Goal: Communication & Community: Participate in discussion

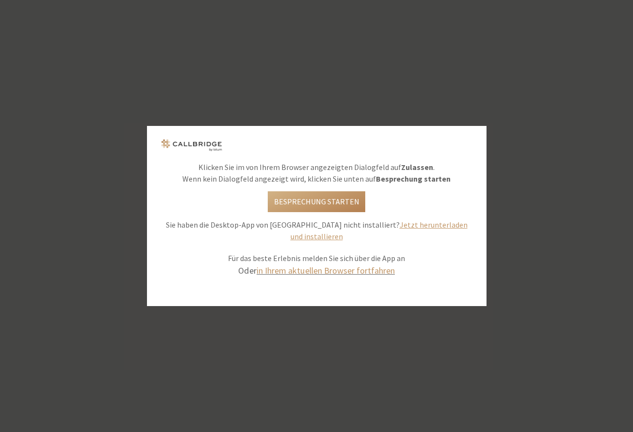
click at [330, 267] on link "in Ihrem aktuellen Browser fortfahren" at bounding box center [325, 270] width 138 height 11
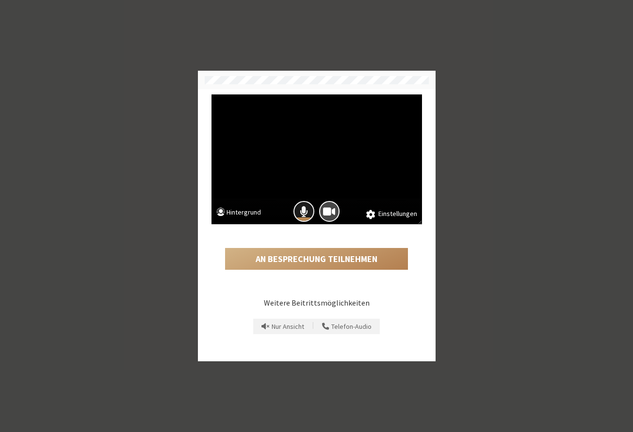
click at [301, 217] on span "Das Mikrofon ist eingeschaltet" at bounding box center [304, 211] width 8 height 13
click at [324, 217] on span "Die Kamera ist eingeschaltet" at bounding box center [329, 211] width 12 height 13
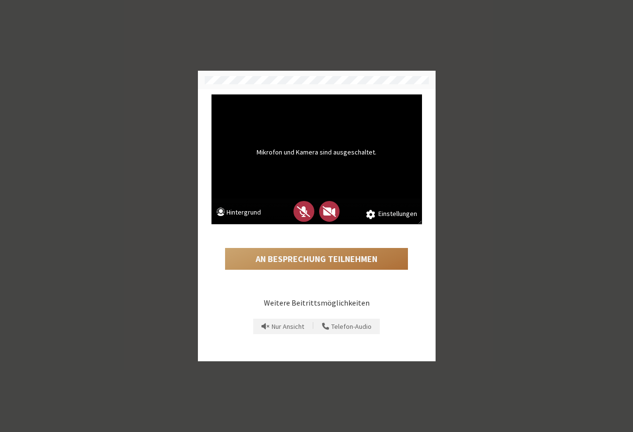
click at [320, 253] on button "An Besprechung teilnehmen" at bounding box center [316, 259] width 183 height 22
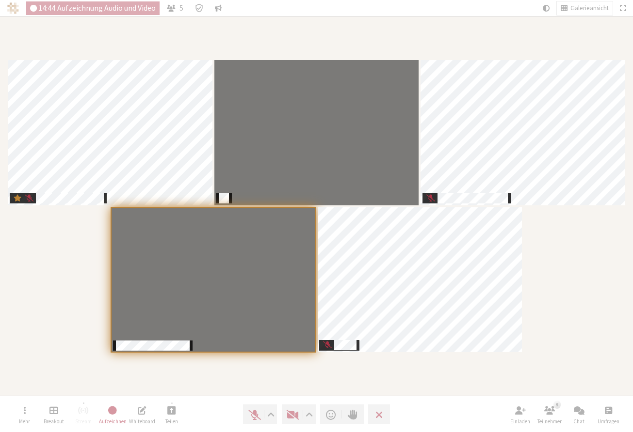
click at [529, 284] on div "Teilnehmer" at bounding box center [316, 206] width 619 height 366
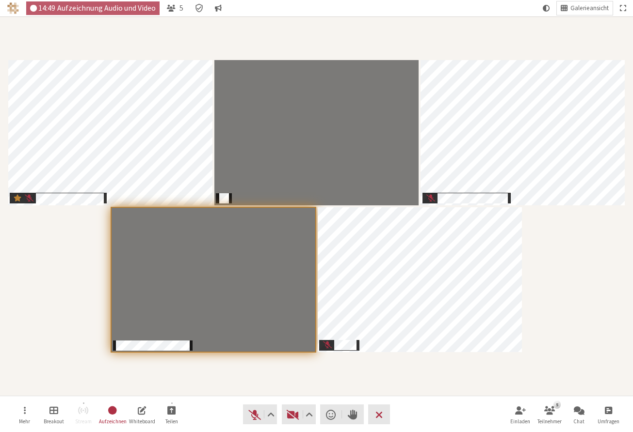
drag, startPoint x: 28, startPoint y: 370, endPoint x: 593, endPoint y: 294, distance: 570.3
click at [593, 294] on div "Teilnehmer" at bounding box center [316, 206] width 619 height 366
click at [293, 418] on span "Video starten (⌘+Umschalt+V)" at bounding box center [293, 415] width 14 height 14
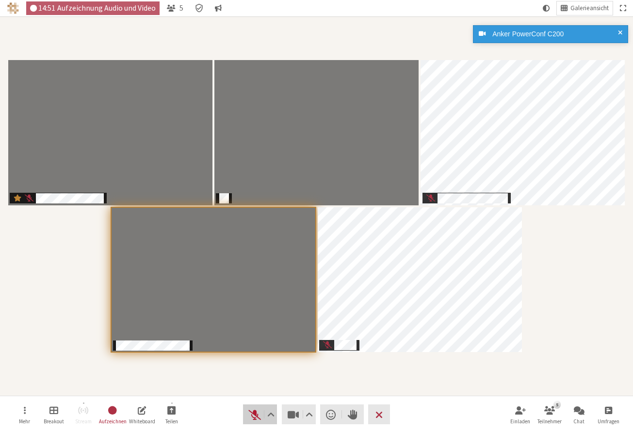
click at [255, 415] on span "Stummschaltung aufheben (⌘+Umschalt+A)" at bounding box center [255, 415] width 14 height 14
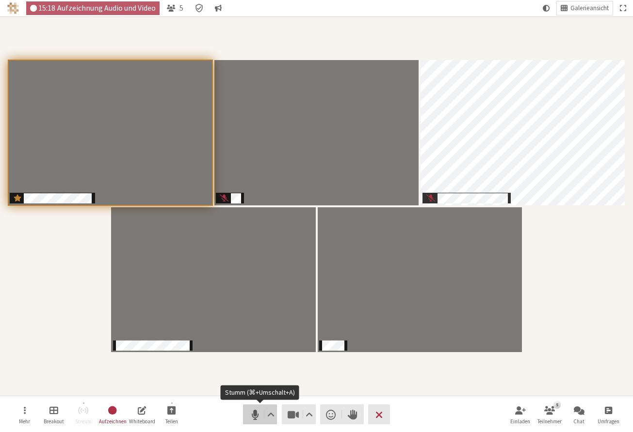
click at [252, 419] on span "Stumm (⌘+Umschalt+A)" at bounding box center [255, 415] width 14 height 14
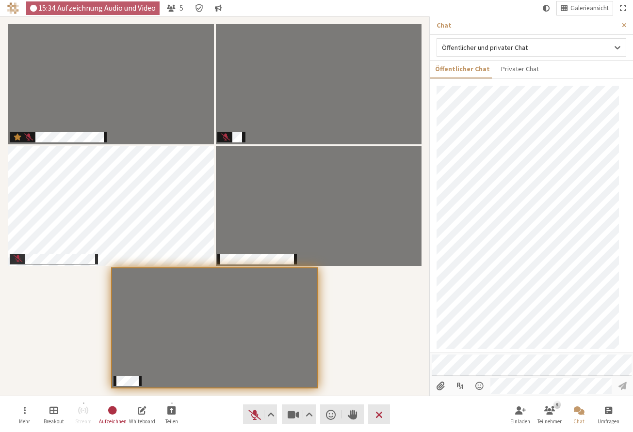
scroll to position [3, 0]
click at [480, 385] on span "Menü öffnen" at bounding box center [479, 386] width 11 height 9
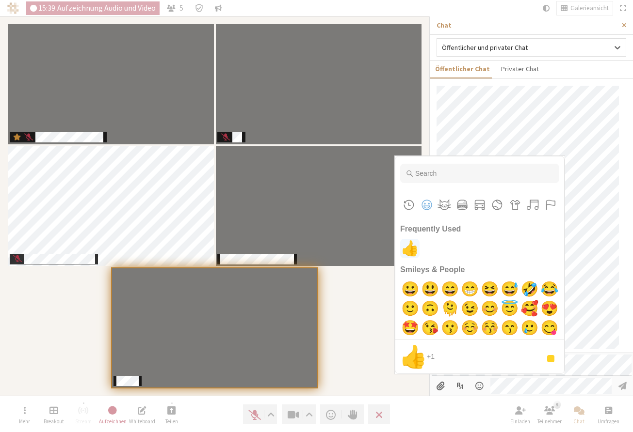
click at [410, 250] on span "👍" at bounding box center [409, 248] width 23 height 19
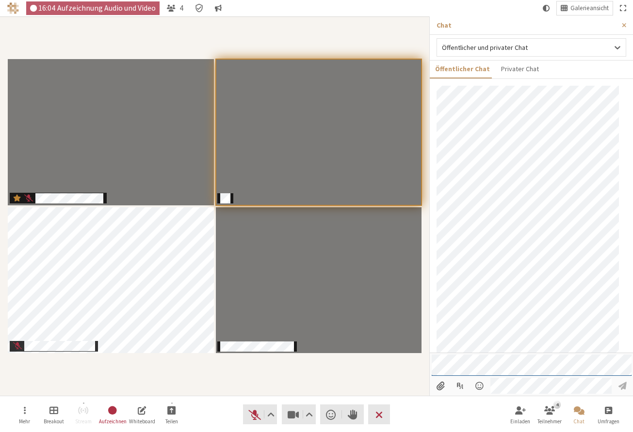
scroll to position [82, 0]
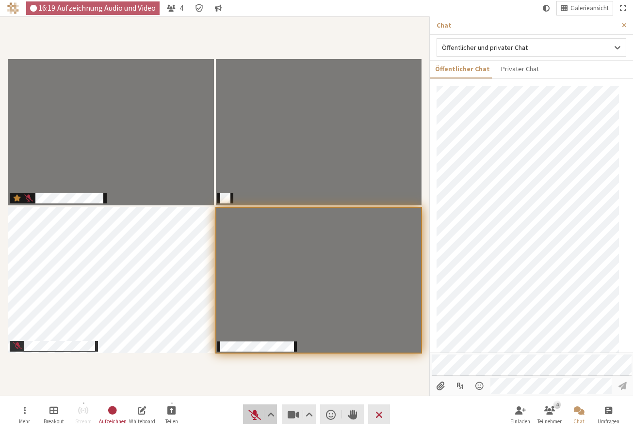
click at [253, 413] on span "Stummschaltung aufheben (⌘+Umschalt+A)" at bounding box center [255, 415] width 14 height 14
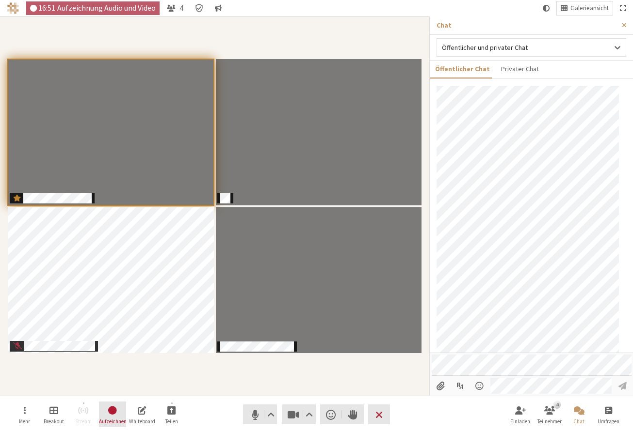
click at [115, 409] on span "Aufzeichung beenden" at bounding box center [113, 411] width 11 height 12
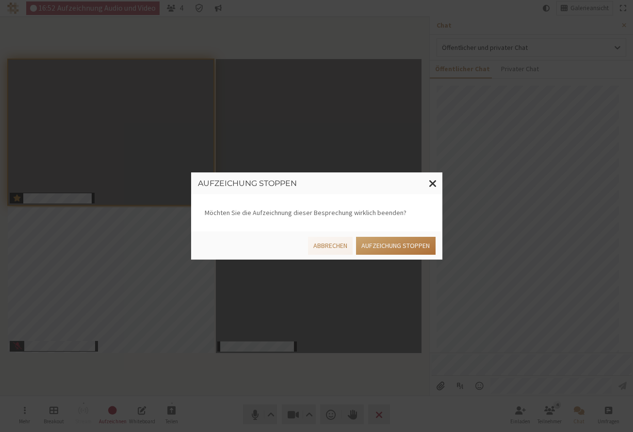
click at [405, 246] on button "Aufzeichung stoppen" at bounding box center [395, 246] width 79 height 18
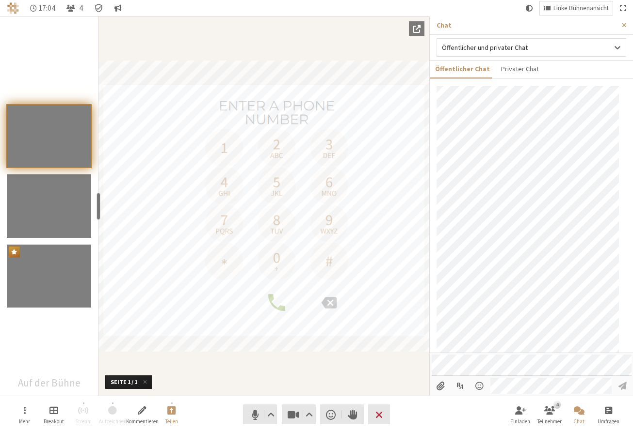
scroll to position [165, 0]
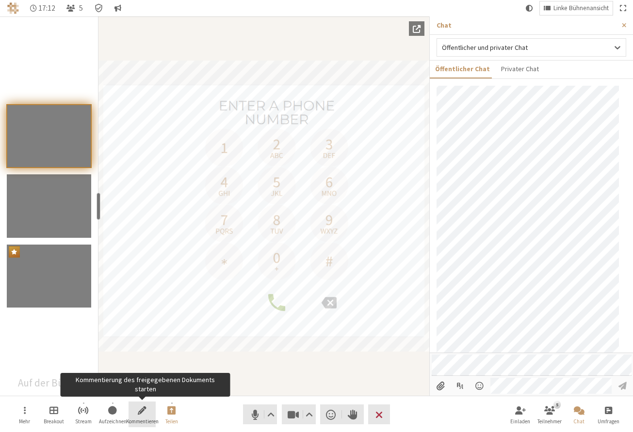
click at [147, 412] on button "Kommentieren" at bounding box center [141, 415] width 27 height 26
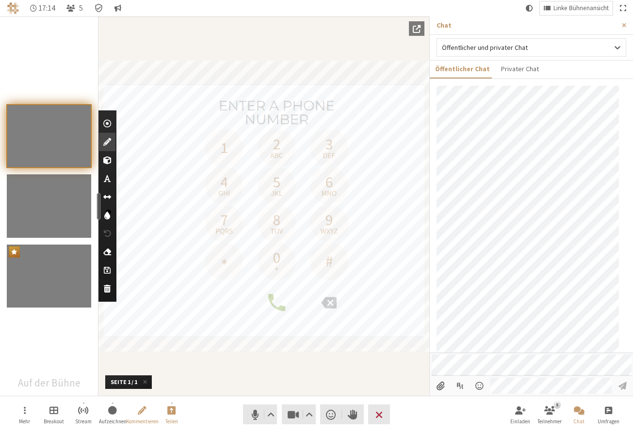
click at [112, 178] on button "Textwerkzeug verwenden" at bounding box center [107, 179] width 16 height 18
type textarea "Yes"
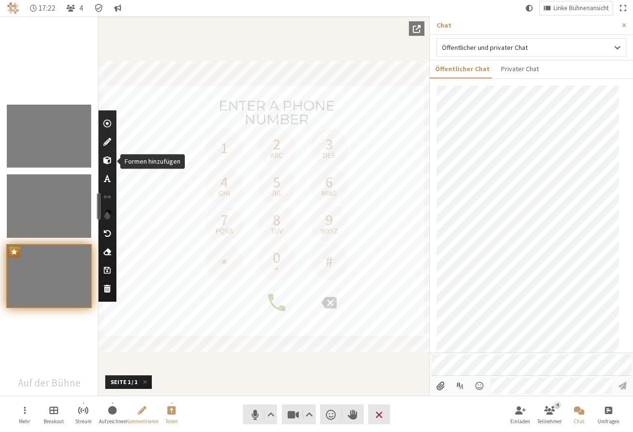
click at [111, 162] on div "Formen hinzufügen" at bounding box center [107, 160] width 16 height 18
click at [79, 184] on span at bounding box center [82, 184] width 13 height 13
click at [106, 214] on span "Farbe auswählen" at bounding box center [107, 216] width 6 height 10
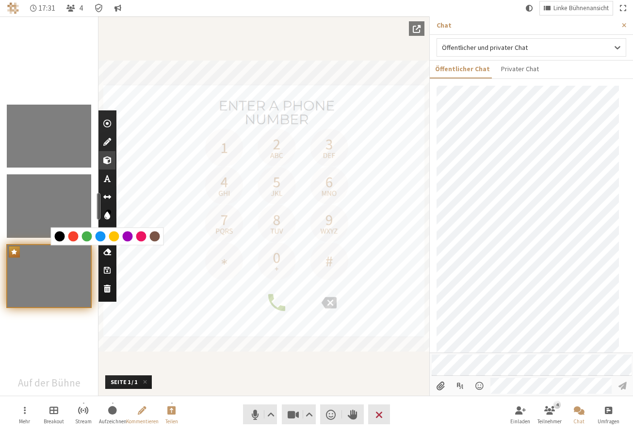
click at [128, 237] on div at bounding box center [128, 237] width 10 height 10
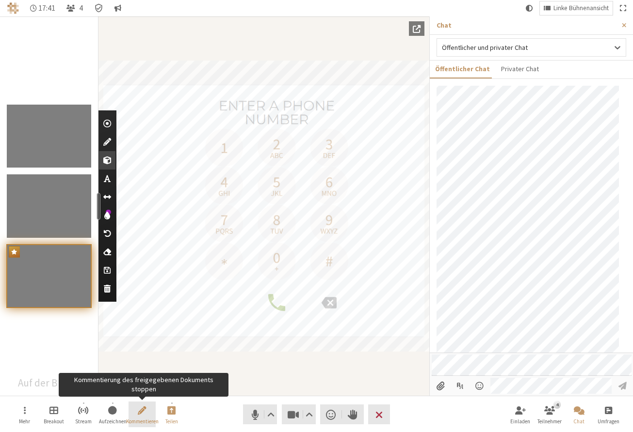
click at [144, 415] on span "Kommentierung des freigegebenen Dokuments stoppen" at bounding box center [142, 410] width 9 height 11
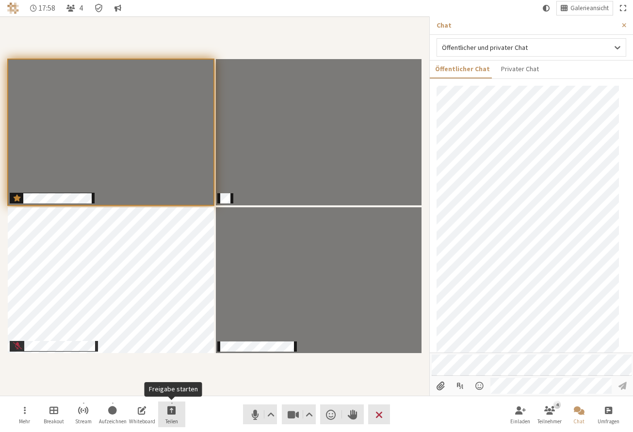
click at [174, 410] on span "Freigabe starten" at bounding box center [171, 410] width 9 height 11
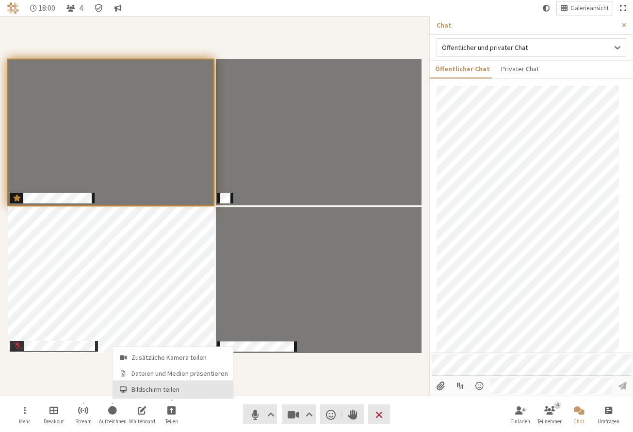
click at [171, 389] on span "Bildschirm teilen" at bounding box center [179, 389] width 96 height 7
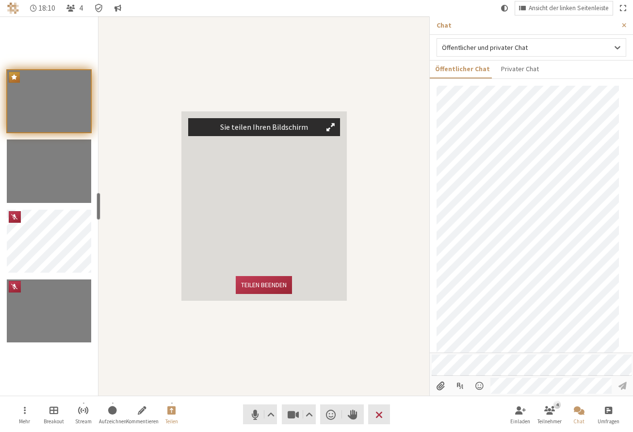
click at [323, 123] on button "Teilnehmer" at bounding box center [330, 127] width 18 height 17
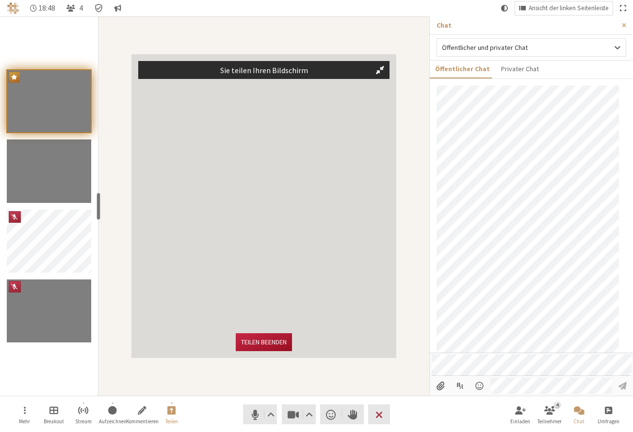
click at [259, 339] on button "Teilen beenden" at bounding box center [264, 343] width 56 height 18
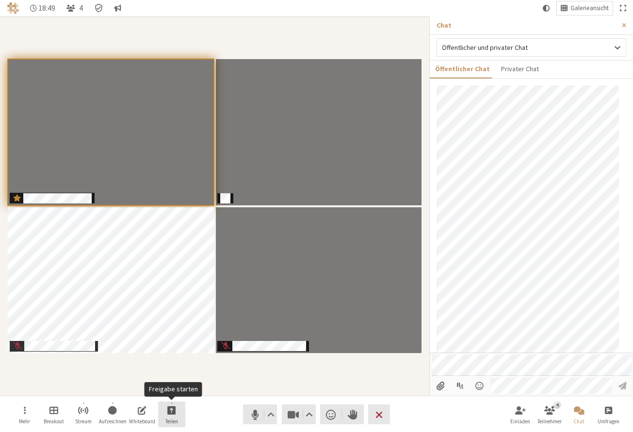
click at [173, 405] on button "Teilen" at bounding box center [171, 415] width 27 height 26
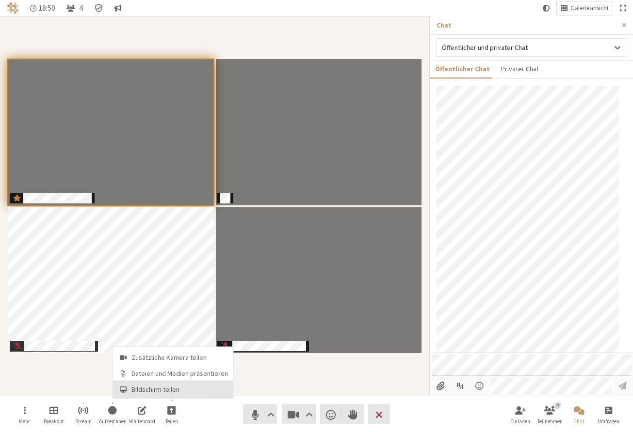
click at [171, 384] on button "Bildschirm teilen" at bounding box center [173, 389] width 120 height 17
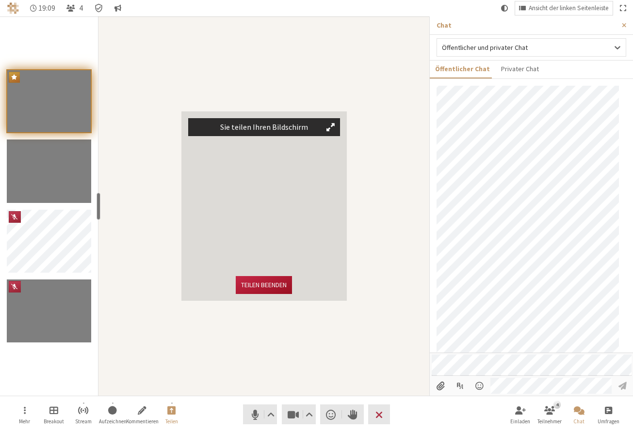
click at [271, 285] on button "Teilen beenden" at bounding box center [264, 285] width 56 height 18
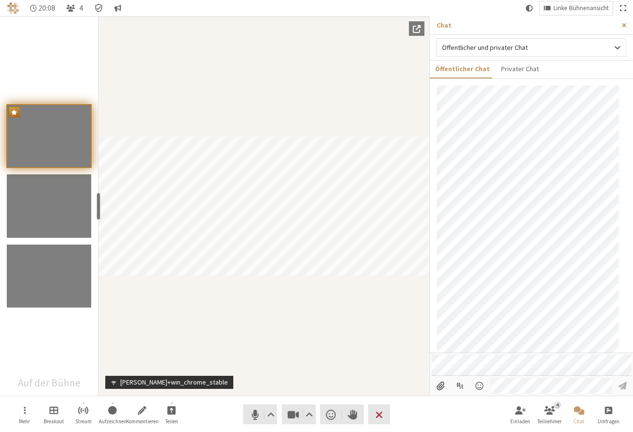
click at [626, 22] on button "Seitenleiste schließen" at bounding box center [624, 25] width 18 height 18
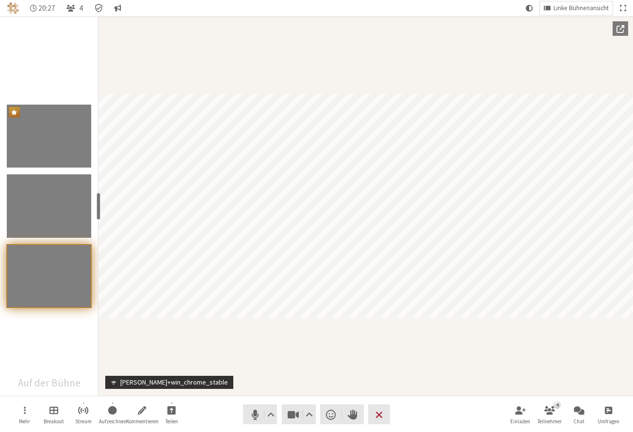
click at [619, 27] on span "Popout in ein anderes Fenster" at bounding box center [620, 28] width 8 height 9
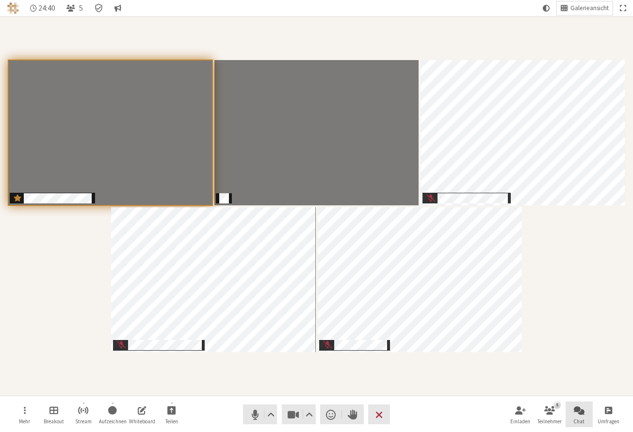
click at [582, 411] on span "Chat öffnen" at bounding box center [578, 410] width 11 height 11
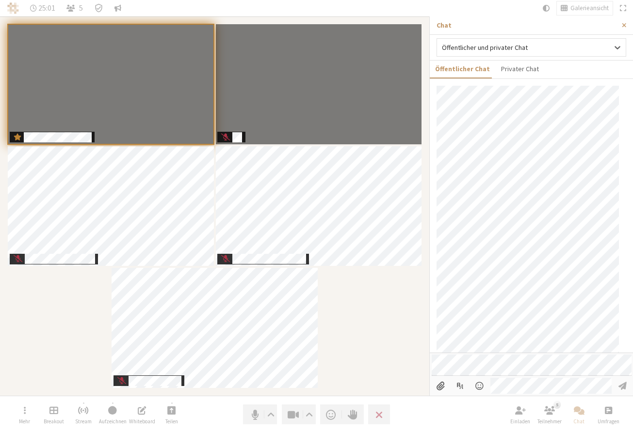
scroll to position [279, 0]
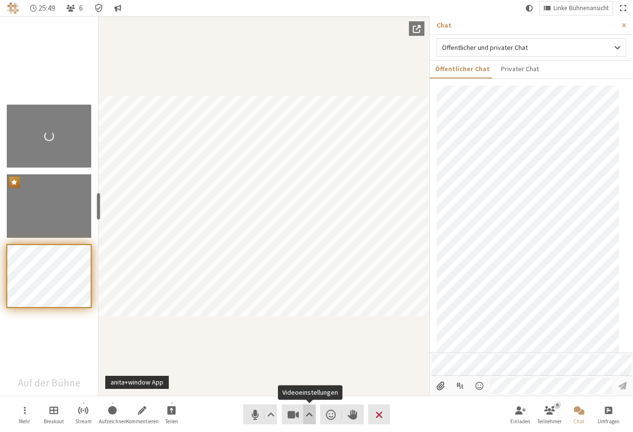
click at [311, 416] on span "Videoeinstellungen" at bounding box center [308, 415] width 7 height 14
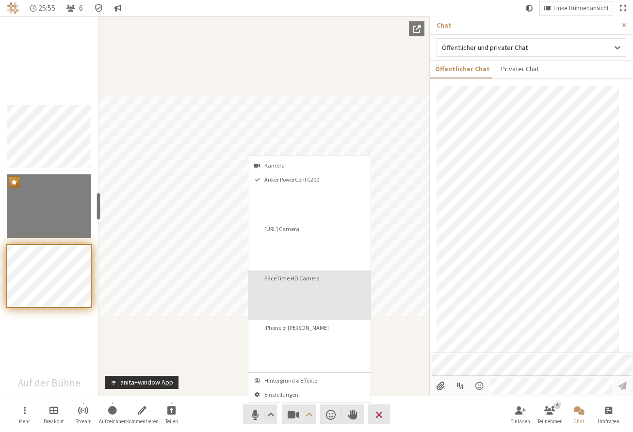
click at [288, 288] on button "FaceTime HD Camera" at bounding box center [309, 294] width 122 height 49
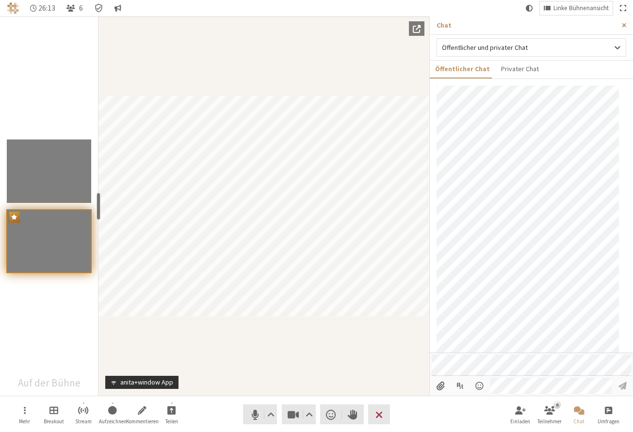
click at [626, 21] on button "Seitenleiste schließen" at bounding box center [624, 25] width 18 height 18
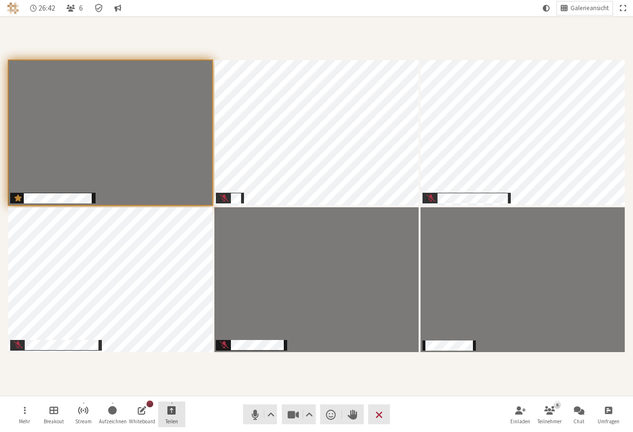
click at [171, 409] on span "Freigabe starten" at bounding box center [171, 410] width 9 height 11
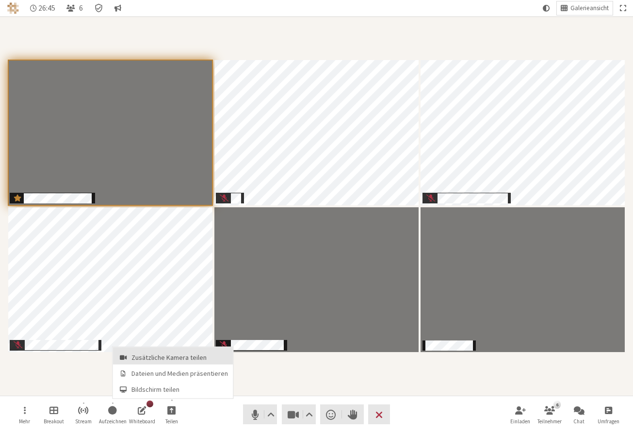
click at [176, 356] on span "Zusätzliche Kamera teilen" at bounding box center [179, 357] width 96 height 7
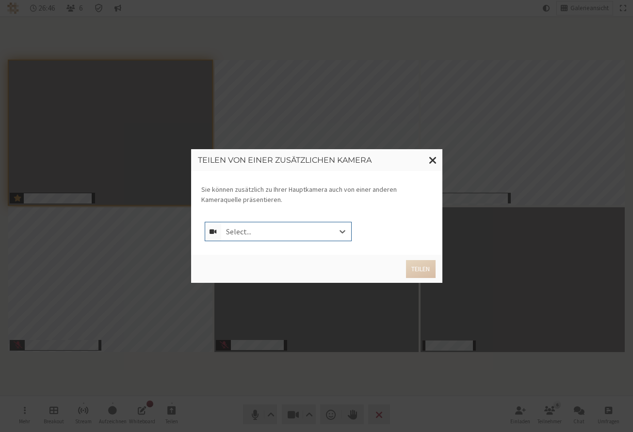
click at [313, 236] on div "Select..." at bounding box center [286, 232] width 130 height 18
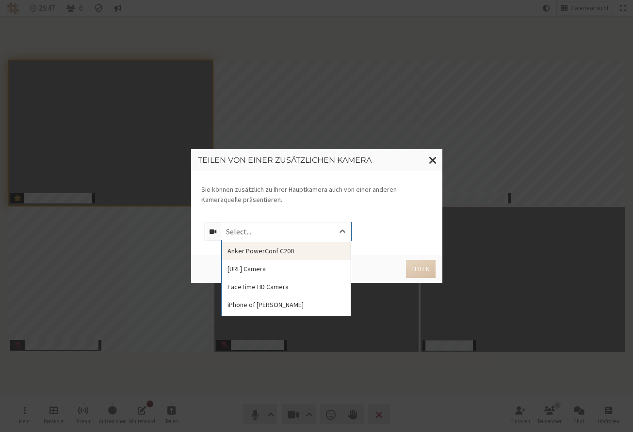
click at [305, 249] on div "Anker PowerConf C200" at bounding box center [286, 251] width 129 height 18
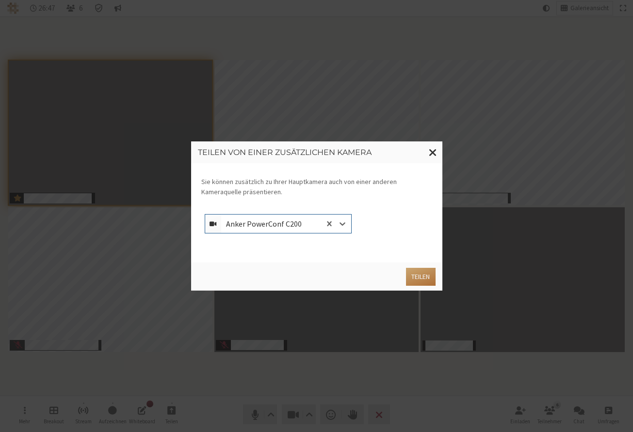
click at [420, 277] on button "Teilen" at bounding box center [420, 277] width 29 height 18
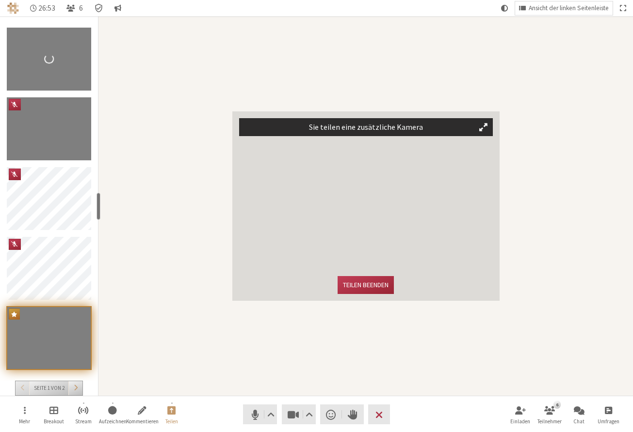
click at [480, 130] on span "Teilnehmer" at bounding box center [483, 127] width 8 height 9
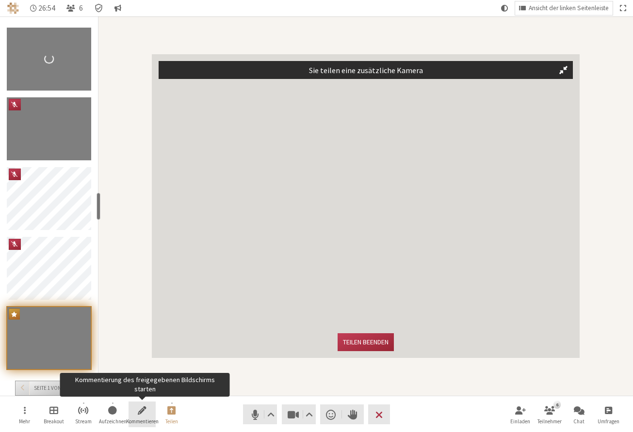
click at [139, 414] on span "Kommentierung des freigegebenen Bildschirms starten" at bounding box center [142, 410] width 9 height 11
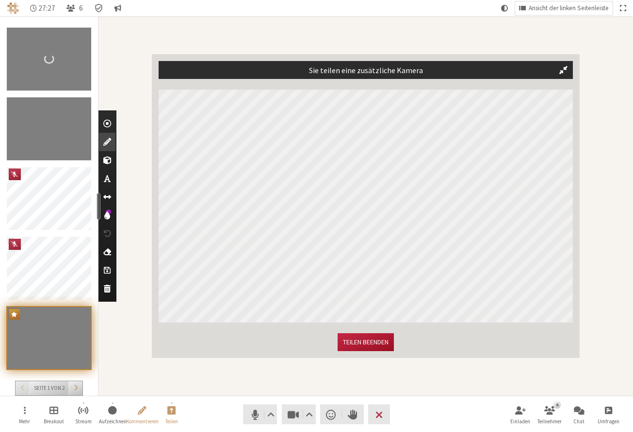
click at [380, 345] on button "Teilen beenden" at bounding box center [365, 343] width 56 height 18
